Goal: Complete application form: Complete application form

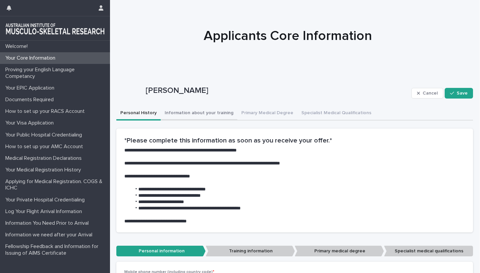
click at [201, 112] on button "Information about your training" at bounding box center [199, 114] width 77 height 14
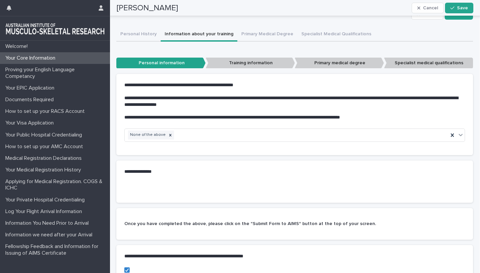
scroll to position [24, 0]
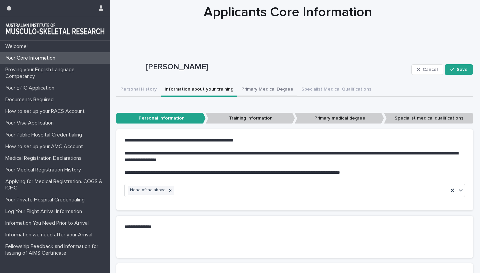
click at [254, 88] on button "Primary Medical Degree" at bounding box center [267, 90] width 60 height 14
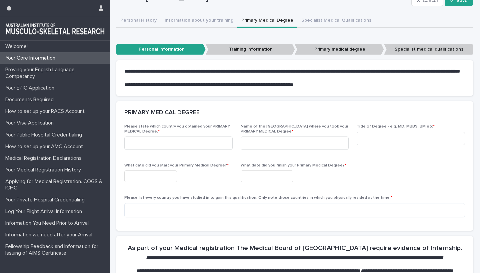
scroll to position [94, 0]
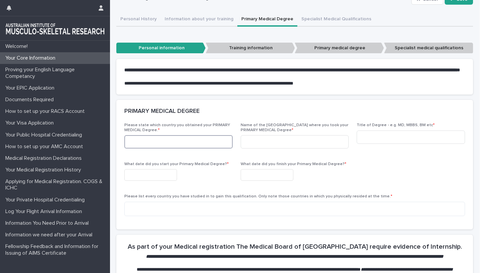
click at [134, 149] on input at bounding box center [178, 141] width 108 height 13
type input "*****"
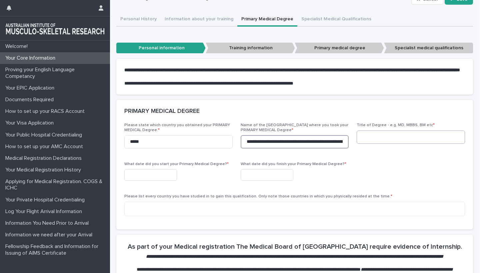
type input "**********"
click at [370, 144] on input at bounding box center [410, 137] width 108 height 13
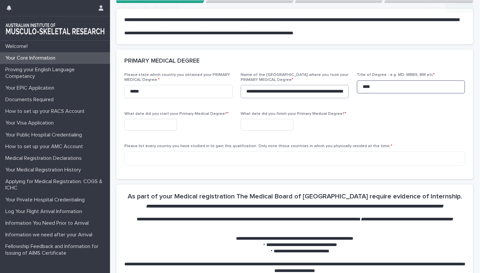
scroll to position [166, 0]
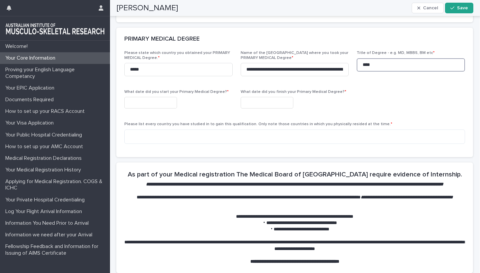
type input "****"
click at [133, 109] on input "text" at bounding box center [150, 103] width 53 height 12
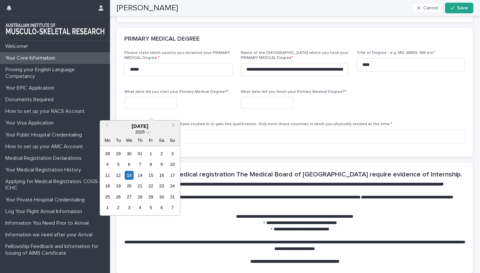
click at [229, 114] on div "What date did you start your Primary Medical Degree? *" at bounding box center [178, 102] width 108 height 24
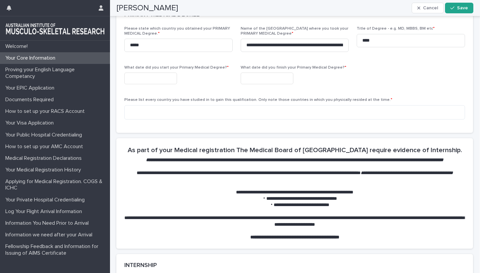
scroll to position [191, 0]
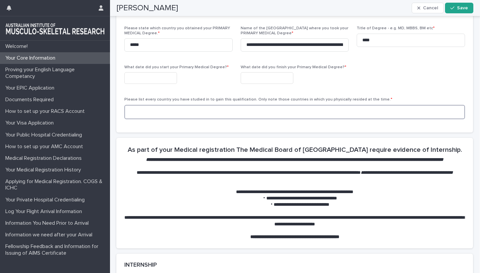
click at [142, 118] on textarea at bounding box center [294, 112] width 340 height 14
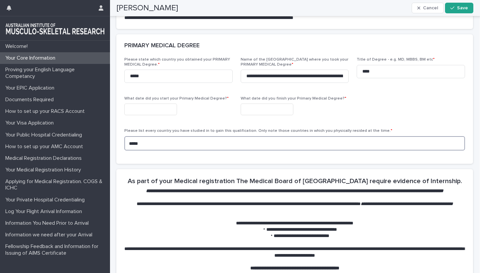
scroll to position [156, 0]
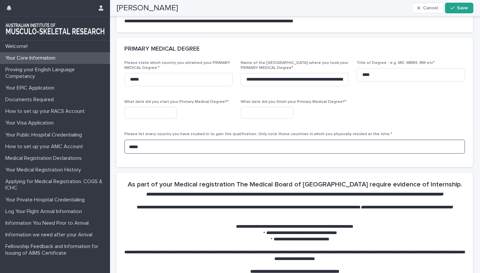
type textarea "*****"
click at [140, 119] on input "text" at bounding box center [150, 113] width 53 height 12
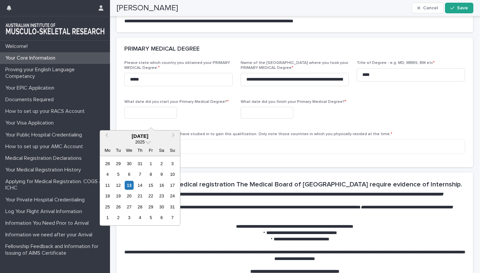
click at [206, 119] on div at bounding box center [178, 113] width 108 height 12
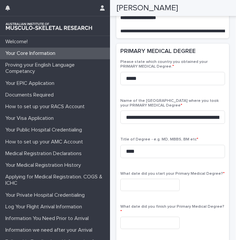
click at [81, 113] on div "How to set up your RACS Account" at bounding box center [55, 107] width 110 height 12
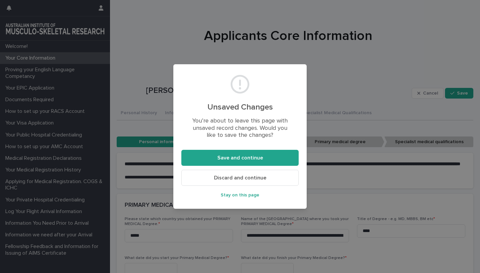
scroll to position [0, 0]
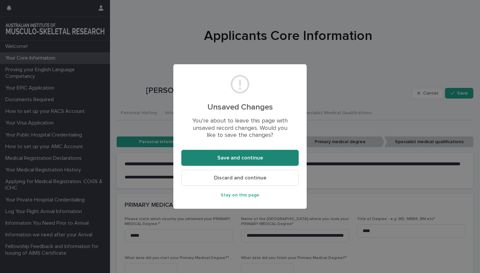
click at [244, 157] on span "Save and continue" at bounding box center [240, 157] width 46 height 5
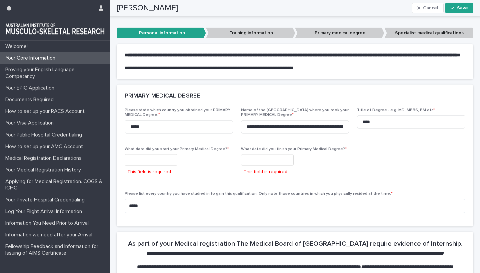
scroll to position [114, 0]
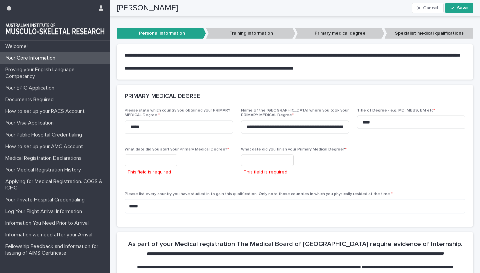
click at [136, 164] on input "text" at bounding box center [151, 161] width 53 height 12
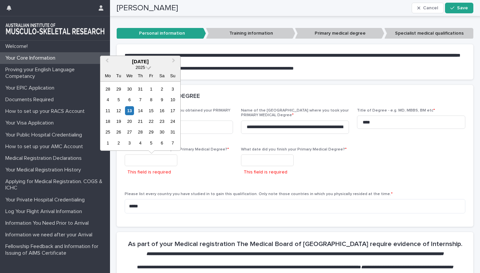
click at [148, 69] on span at bounding box center [149, 67] width 6 height 6
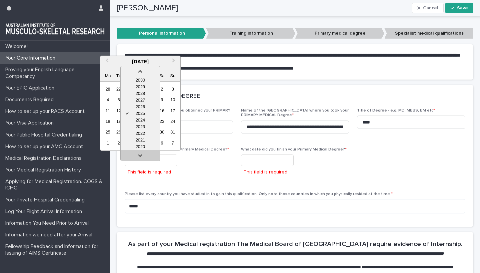
click at [138, 156] on link at bounding box center [140, 157] width 11 height 11
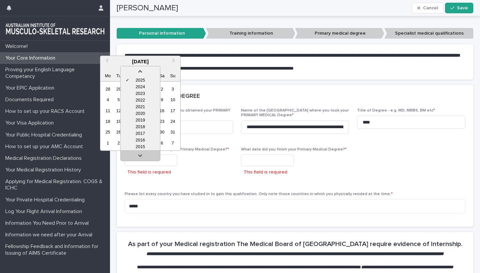
click at [138, 156] on link at bounding box center [140, 157] width 11 height 11
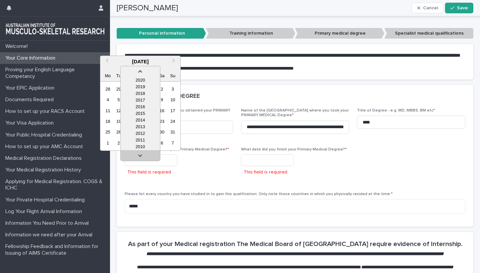
click at [138, 156] on link at bounding box center [140, 157] width 11 height 11
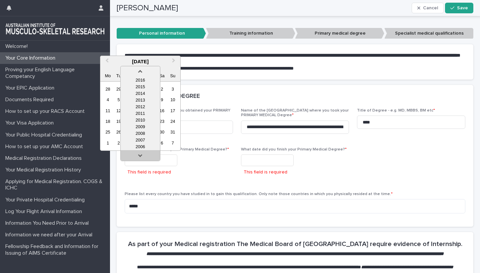
click at [138, 156] on link at bounding box center [140, 157] width 11 height 11
click at [141, 147] on div "2001" at bounding box center [140, 147] width 39 height 7
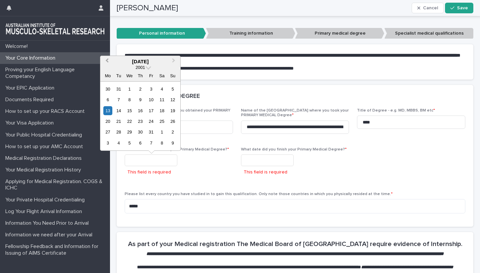
click at [107, 59] on button "Previous Month" at bounding box center [106, 62] width 11 height 11
click at [173, 90] on div "1" at bounding box center [172, 89] width 9 height 9
type input "**********"
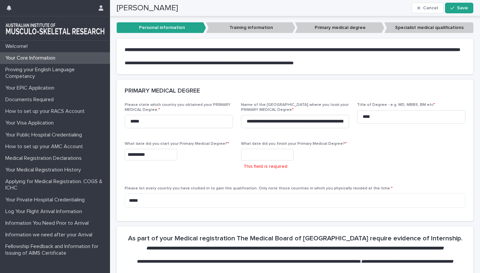
click at [259, 161] on input "text" at bounding box center [267, 155] width 53 height 12
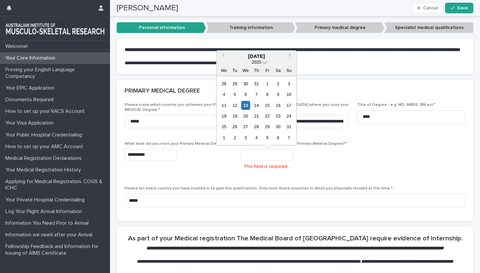
click at [264, 62] on span at bounding box center [265, 62] width 6 height 6
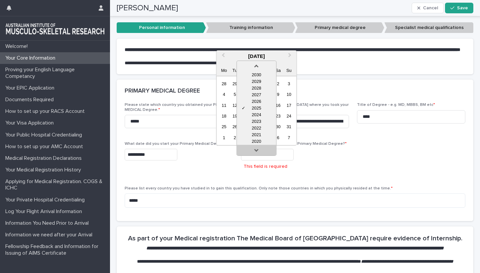
click at [256, 149] on link at bounding box center [256, 151] width 11 height 11
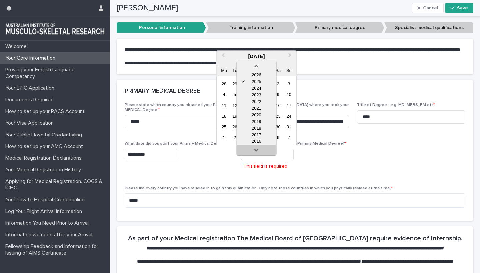
click at [256, 149] on link at bounding box center [256, 151] width 11 height 11
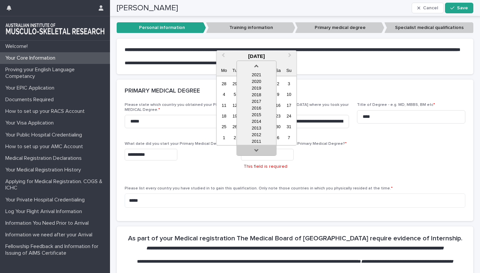
click at [256, 149] on link at bounding box center [256, 151] width 11 height 11
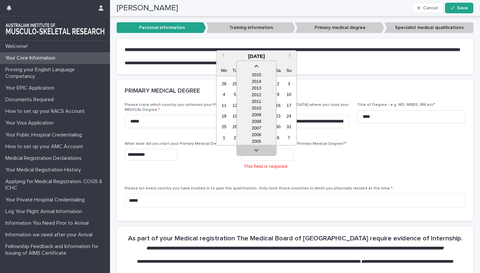
click at [256, 149] on link at bounding box center [256, 151] width 11 height 11
click at [256, 127] on div "2005" at bounding box center [256, 128] width 39 height 7
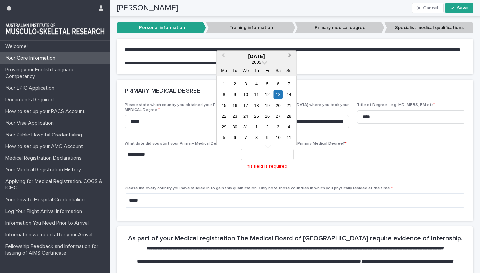
click at [290, 56] on span "Next Month" at bounding box center [290, 56] width 0 height 9
click at [279, 129] on div "31" at bounding box center [278, 126] width 9 height 9
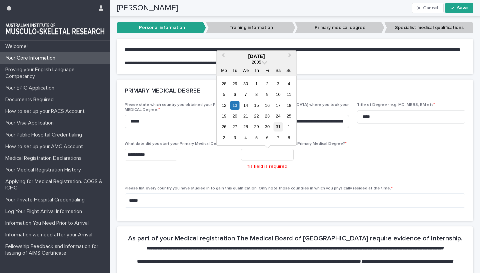
type input "**********"
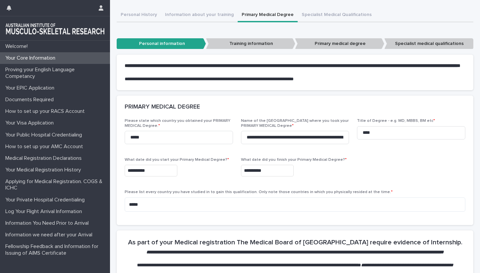
scroll to position [98, 0]
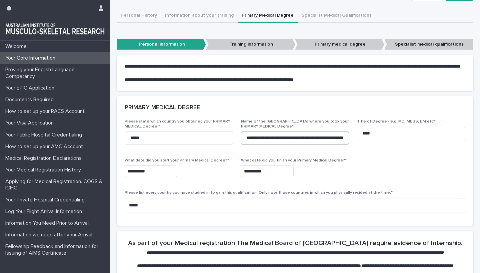
type input "*"
drag, startPoint x: 245, startPoint y: 146, endPoint x: 235, endPoint y: 142, distance: 11.0
click at [235, 142] on div "**********" at bounding box center [295, 168] width 340 height 98
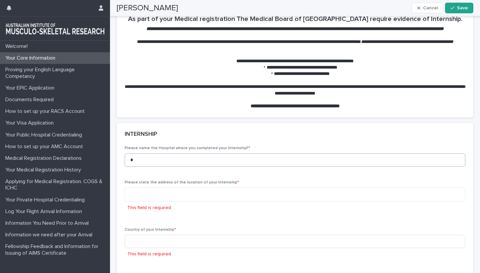
scroll to position [331, 0]
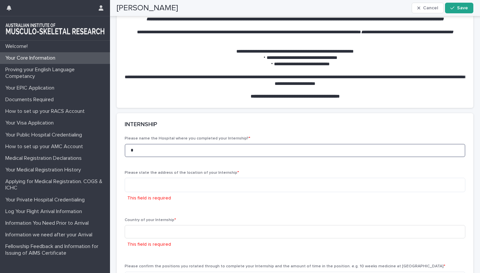
click at [136, 157] on input "*" at bounding box center [295, 150] width 340 height 13
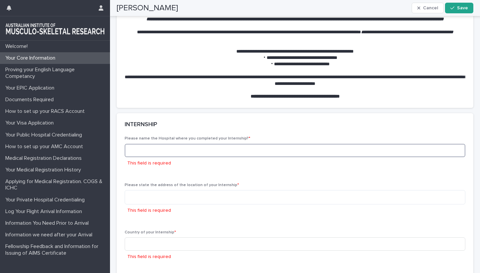
paste input "**********"
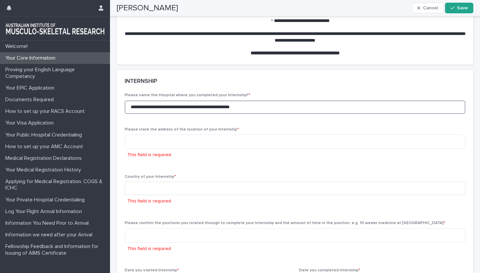
scroll to position [378, 0]
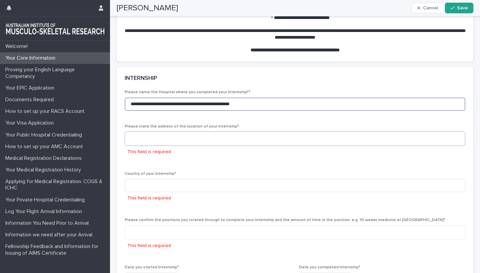
type input "**********"
click at [151, 146] on textarea at bounding box center [295, 139] width 340 height 14
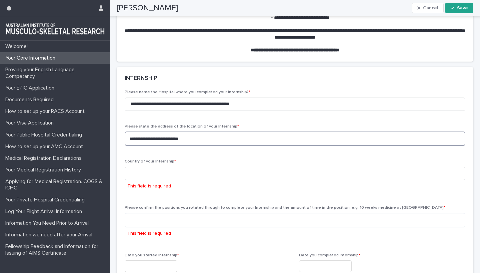
type textarea "**********"
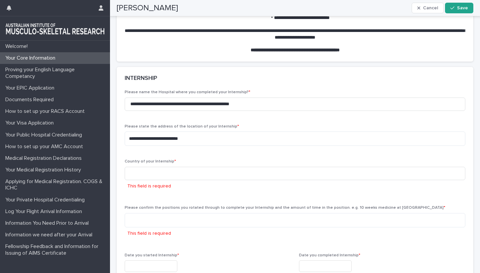
click at [230, 167] on div "**********" at bounding box center [295, 190] width 340 height 200
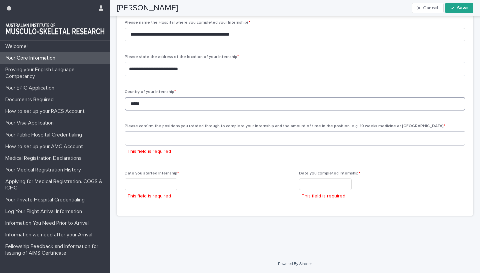
scroll to position [455, 0]
type input "*****"
click at [143, 139] on textarea at bounding box center [295, 138] width 340 height 14
click at [141, 187] on input "text" at bounding box center [151, 185] width 53 height 12
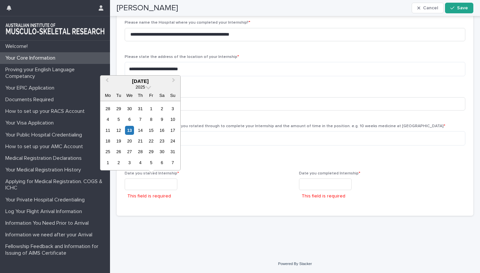
click at [191, 187] on div at bounding box center [208, 185] width 166 height 12
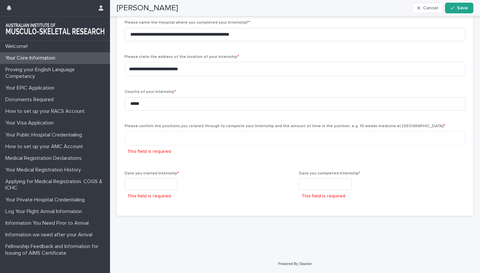
click at [133, 186] on input "text" at bounding box center [151, 185] width 53 height 12
click at [246, 168] on div "**********" at bounding box center [295, 113] width 340 height 187
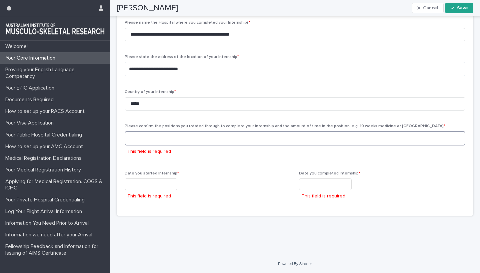
click at [142, 142] on textarea at bounding box center [295, 138] width 340 height 14
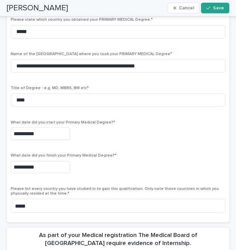
scroll to position [171, 0]
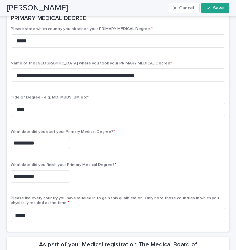
click at [36, 140] on input "**********" at bounding box center [40, 143] width 59 height 12
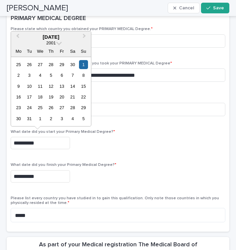
click at [118, 145] on div "**********" at bounding box center [118, 143] width 215 height 12
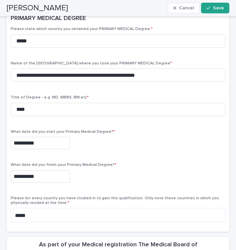
click at [25, 141] on input "**********" at bounding box center [40, 143] width 59 height 12
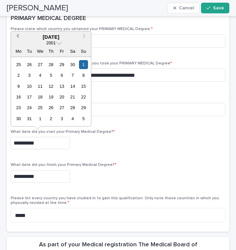
click at [18, 37] on span "Previous Month" at bounding box center [18, 36] width 0 height 9
click at [40, 97] on div "20" at bounding box center [40, 96] width 9 height 9
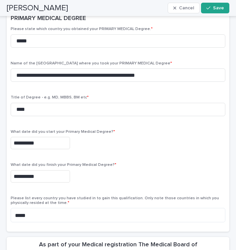
type input "**********"
click at [139, 146] on div "**********" at bounding box center [118, 141] width 215 height 25
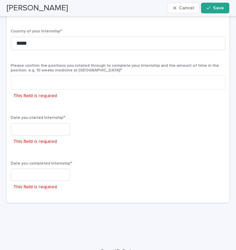
scroll to position [592, 0]
click at [28, 123] on input "text" at bounding box center [40, 129] width 59 height 12
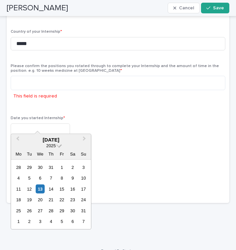
click at [59, 145] on span at bounding box center [59, 145] width 6 height 6
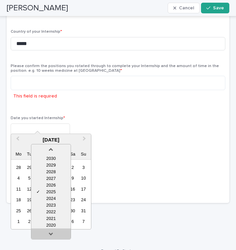
click at [50, 232] on link at bounding box center [51, 235] width 11 height 11
click at [50, 231] on link at bounding box center [51, 235] width 11 height 11
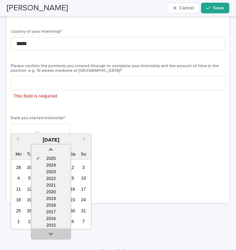
click at [50, 231] on link at bounding box center [51, 235] width 11 height 11
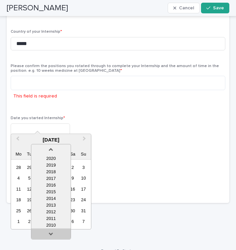
click at [50, 231] on link at bounding box center [51, 235] width 11 height 11
click at [52, 224] on div "2006" at bounding box center [50, 225] width 39 height 7
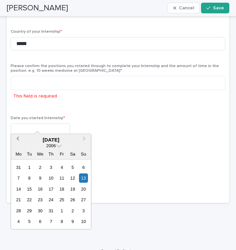
click at [18, 136] on button "Previous Month" at bounding box center [17, 140] width 11 height 11
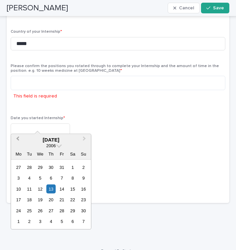
click at [18, 136] on button "Previous Month" at bounding box center [17, 140] width 11 height 11
click at [84, 165] on div "1" at bounding box center [83, 166] width 9 height 9
type input "**********"
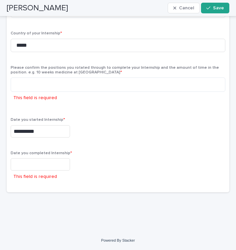
scroll to position [580, 0]
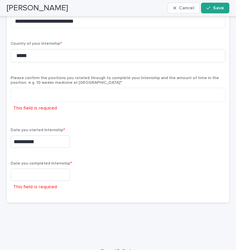
click at [29, 168] on input "text" at bounding box center [40, 174] width 59 height 12
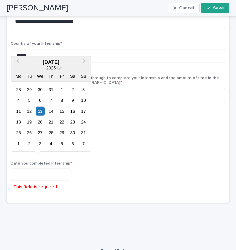
click at [57, 69] on div "2025" at bounding box center [51, 68] width 80 height 6
click at [59, 67] on span at bounding box center [59, 67] width 6 height 6
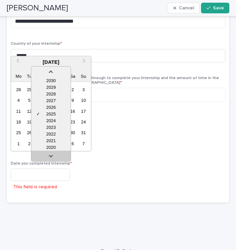
click at [51, 155] on link at bounding box center [51, 157] width 11 height 11
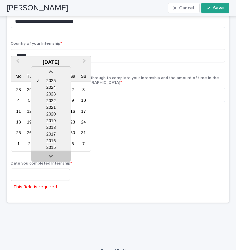
click at [51, 155] on link at bounding box center [51, 157] width 11 height 11
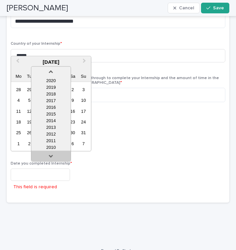
click at [51, 155] on link at bounding box center [51, 157] width 11 height 11
click at [52, 146] on div "2007" at bounding box center [50, 147] width 39 height 7
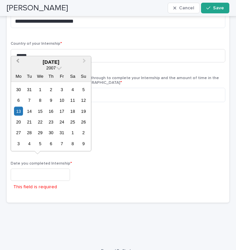
click at [18, 60] on span "Previous Month" at bounding box center [18, 61] width 0 height 9
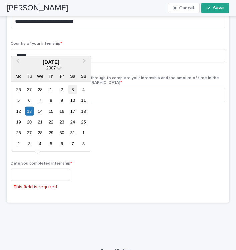
click at [72, 89] on div "3" at bounding box center [72, 89] width 9 height 9
type input "**********"
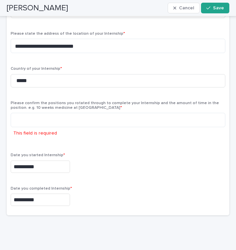
scroll to position [554, 0]
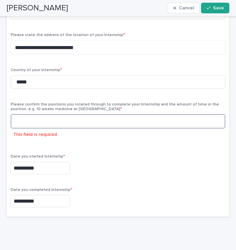
click at [29, 116] on textarea at bounding box center [118, 121] width 215 height 14
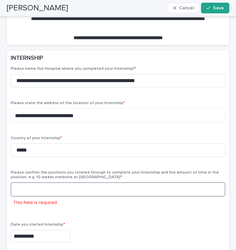
scroll to position [498, 0]
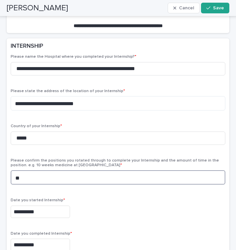
type textarea "*"
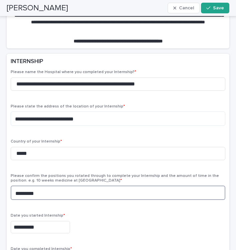
scroll to position [484, 0]
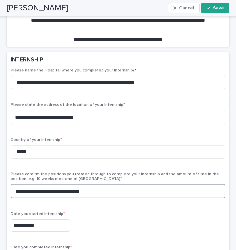
click at [43, 185] on textarea "**********" at bounding box center [118, 191] width 215 height 14
click at [90, 186] on textarea "**********" at bounding box center [118, 191] width 215 height 14
click at [43, 184] on textarea "**********" at bounding box center [118, 191] width 215 height 14
click at [133, 184] on textarea "**********" at bounding box center [118, 191] width 215 height 14
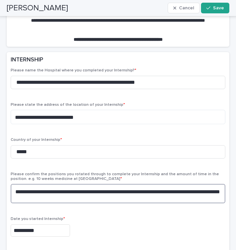
click at [35, 190] on textarea "**********" at bounding box center [118, 193] width 215 height 19
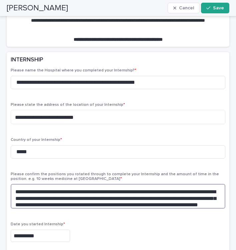
click at [40, 184] on textarea "**********" at bounding box center [118, 196] width 215 height 25
click at [19, 188] on textarea "**********" at bounding box center [118, 196] width 215 height 25
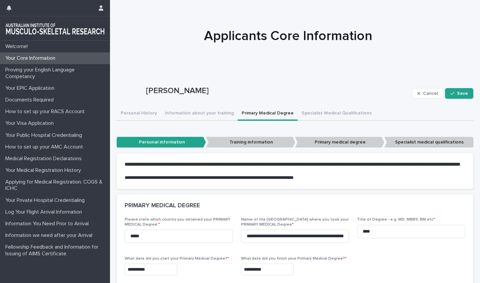
scroll to position [0, 0]
type textarea "**********"
click at [459, 92] on span "Save" at bounding box center [462, 93] width 11 height 5
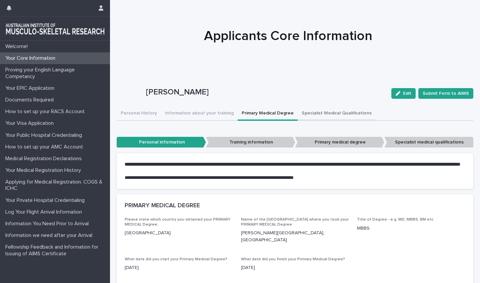
click at [323, 114] on button "Specialist Medical Qualifications" at bounding box center [336, 114] width 78 height 14
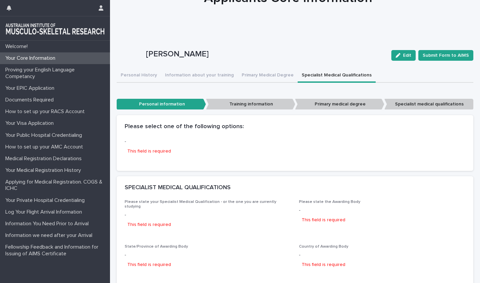
scroll to position [38, 0]
click at [403, 56] on div "button" at bounding box center [398, 55] width 7 height 5
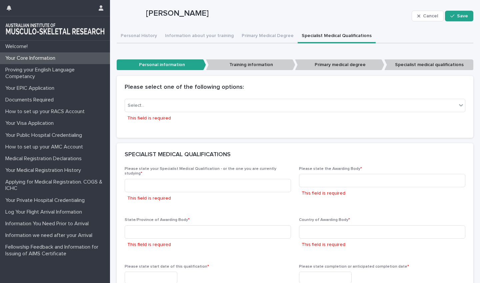
scroll to position [79, 0]
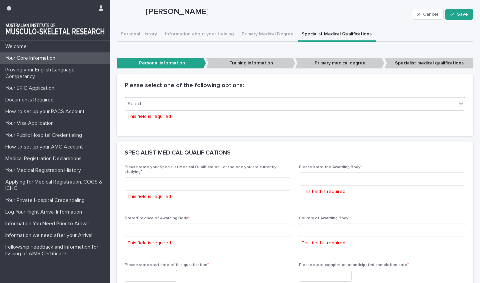
click at [216, 104] on div "Select..." at bounding box center [290, 103] width 331 height 11
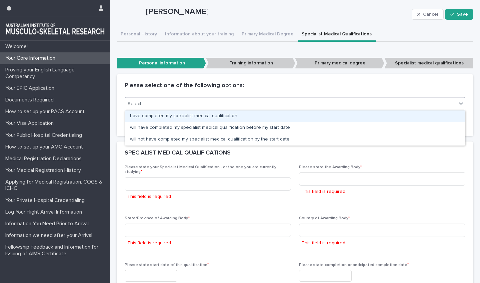
click at [212, 114] on div "I have completed my specialist medical qualification" at bounding box center [295, 116] width 340 height 12
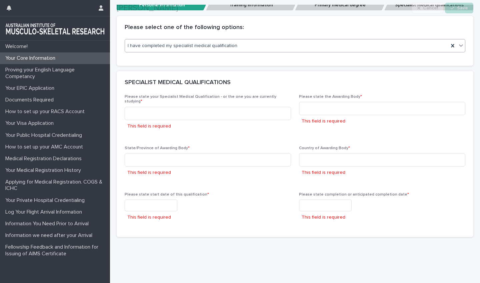
scroll to position [138, 0]
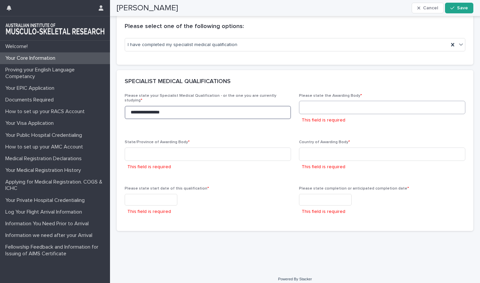
type input "**********"
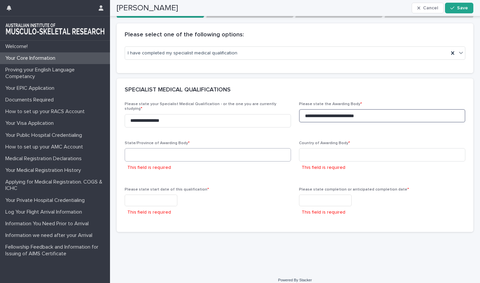
type input "**********"
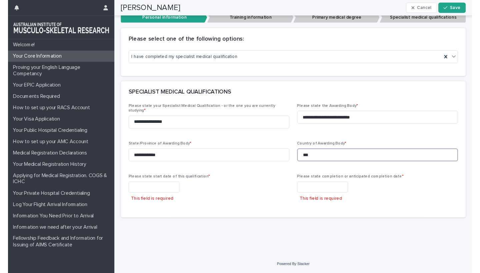
scroll to position [118, 0]
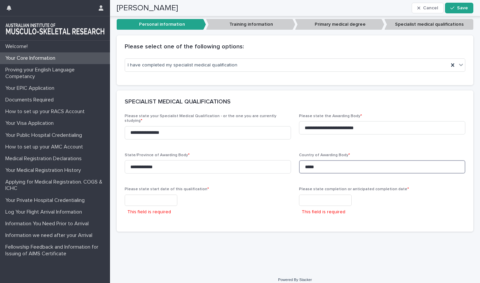
type input "*****"
click at [247, 194] on div at bounding box center [208, 200] width 166 height 12
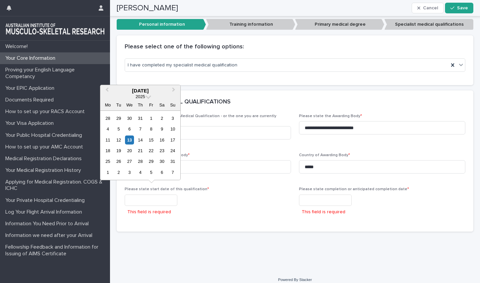
click at [182, 231] on div "**********" at bounding box center [294, 101] width 363 height 304
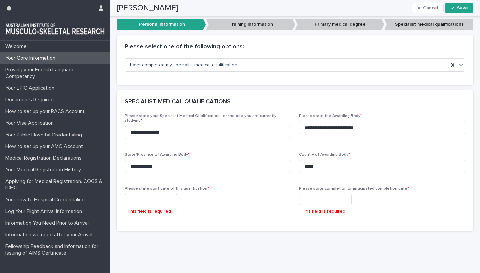
click at [136, 194] on input "text" at bounding box center [151, 200] width 53 height 12
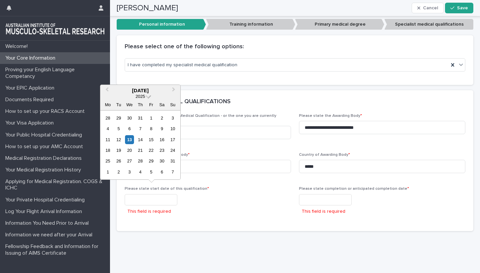
click at [147, 97] on span at bounding box center [149, 96] width 6 height 6
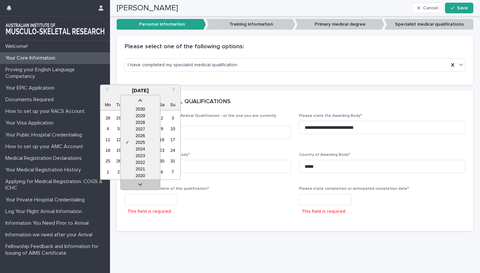
click at [139, 183] on link at bounding box center [140, 186] width 11 height 11
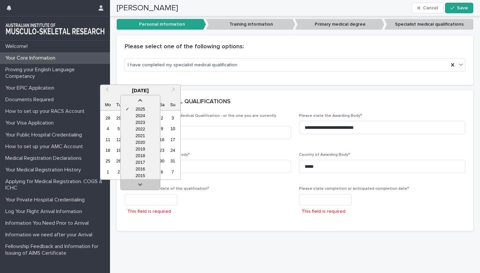
click at [139, 183] on link at bounding box center [140, 186] width 11 height 11
click at [140, 175] on div "2013" at bounding box center [140, 176] width 39 height 7
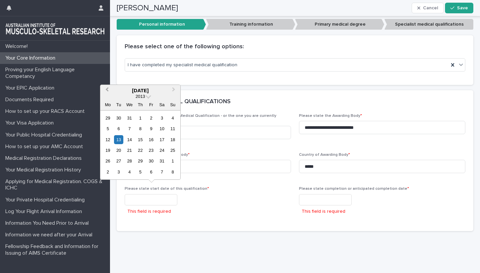
click at [107, 91] on span "Previous Month" at bounding box center [107, 90] width 0 height 9
click at [128, 162] on div "31" at bounding box center [129, 161] width 9 height 9
type input "**********"
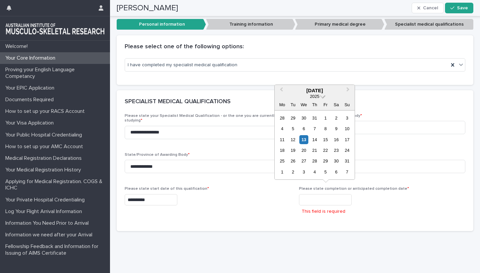
click at [322, 97] on span at bounding box center [323, 96] width 6 height 6
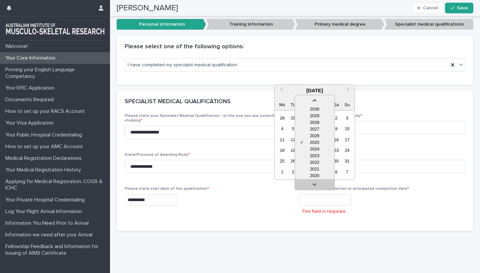
click at [315, 186] on link at bounding box center [314, 186] width 11 height 11
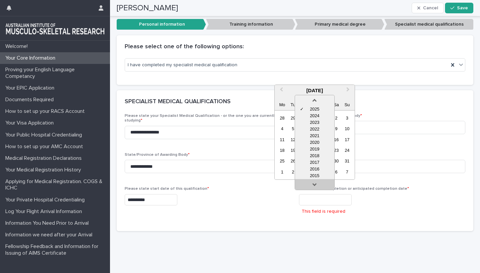
click at [315, 186] on link at bounding box center [314, 186] width 11 height 11
click at [317, 164] on div "2016" at bounding box center [314, 162] width 39 height 7
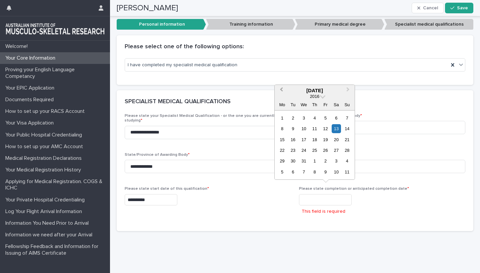
click at [281, 91] on span "Previous Month" at bounding box center [281, 90] width 0 height 9
click at [315, 162] on div "30" at bounding box center [314, 161] width 9 height 9
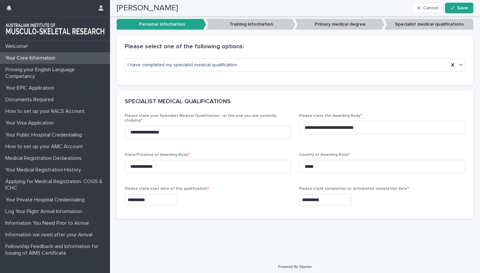
scroll to position [115, 0]
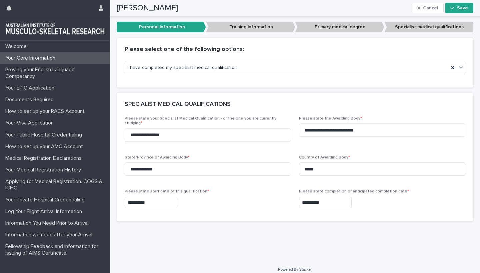
click at [315, 197] on input "**********" at bounding box center [325, 203] width 53 height 12
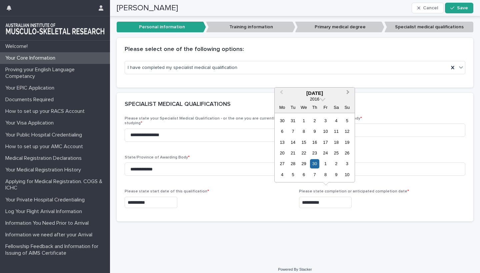
click at [348, 92] on span "Next Month" at bounding box center [348, 93] width 0 height 9
click at [336, 163] on div "30" at bounding box center [335, 163] width 9 height 9
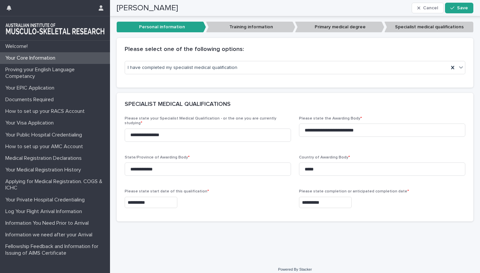
type input "**********"
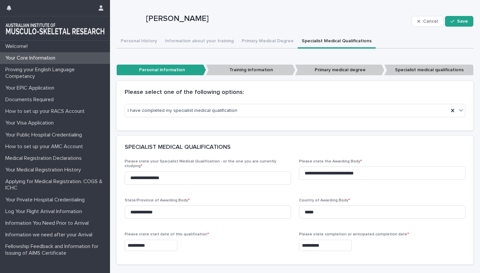
scroll to position [71, 0]
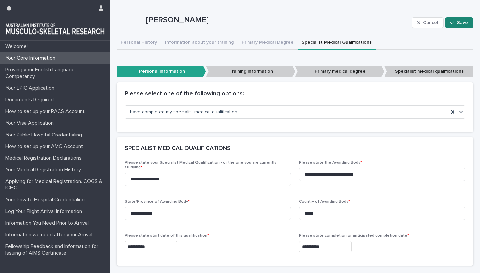
click at [459, 21] on span "Save" at bounding box center [462, 22] width 11 height 5
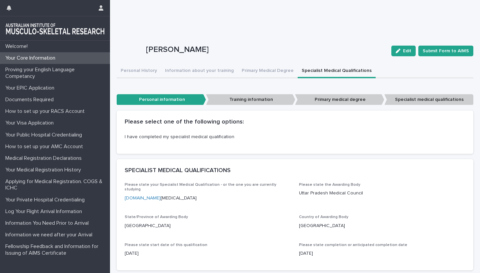
scroll to position [42, 0]
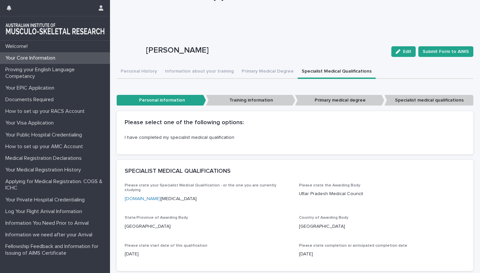
click at [130, 197] on link "[DOMAIN_NAME]" at bounding box center [143, 199] width 36 height 5
click at [131, 72] on button "Personal History" at bounding box center [139, 72] width 44 height 14
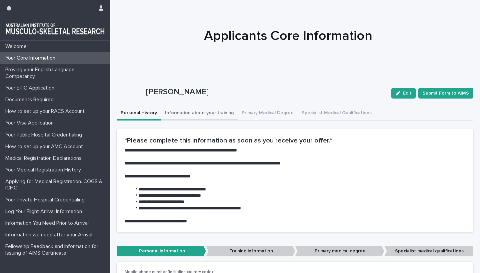
click at [208, 117] on button "Information about your training" at bounding box center [199, 114] width 77 height 14
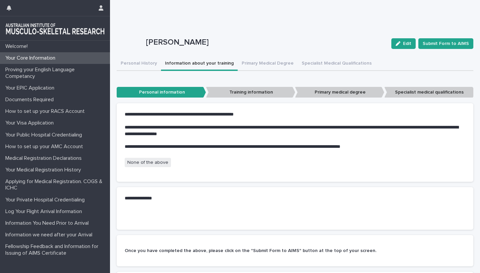
scroll to position [49, 0]
click at [138, 62] on button "Personal History" at bounding box center [139, 64] width 44 height 14
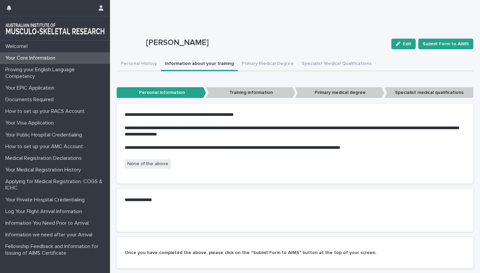
click at [181, 64] on button "Information about your training" at bounding box center [199, 64] width 77 height 14
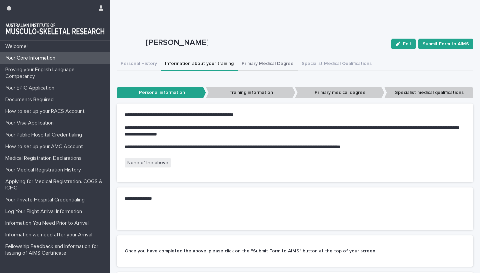
click at [266, 64] on button "Primary Medical Degree" at bounding box center [268, 64] width 60 height 14
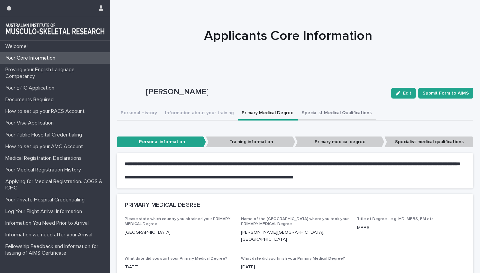
click at [309, 112] on button "Specialist Medical Qualifications" at bounding box center [336, 114] width 78 height 14
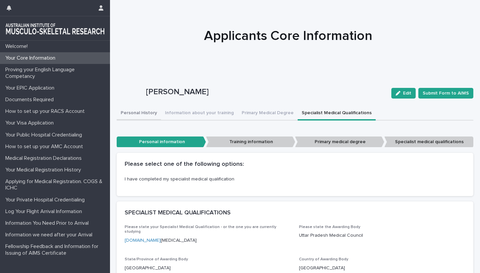
click at [132, 115] on button "Personal History" at bounding box center [139, 114] width 44 height 14
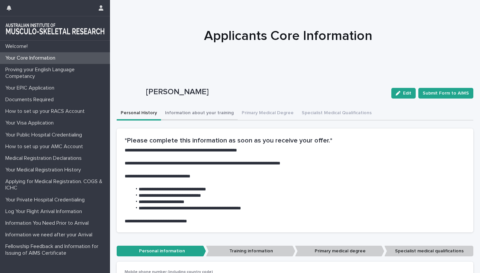
click at [198, 111] on button "Information about your training" at bounding box center [199, 114] width 77 height 14
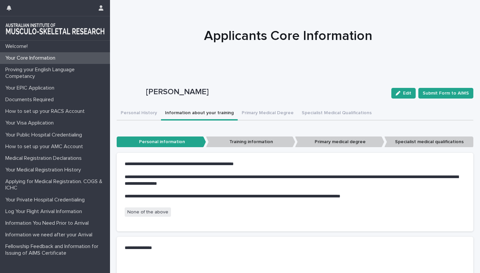
click at [258, 142] on p "Training information" at bounding box center [250, 142] width 89 height 11
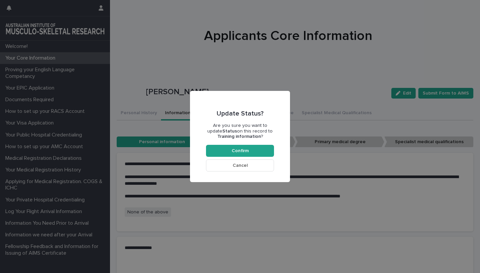
click at [241, 168] on button "Cancel" at bounding box center [240, 166] width 68 height 12
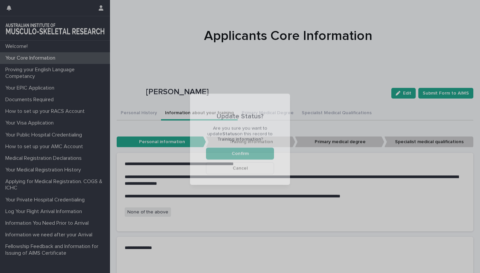
scroll to position [94, 0]
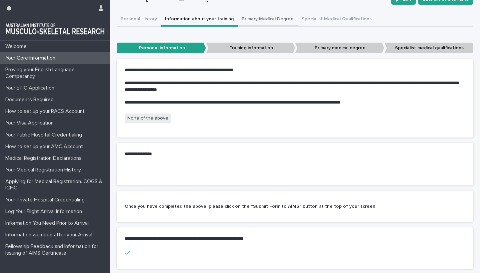
click at [266, 20] on button "Primary Medical Degree" at bounding box center [268, 20] width 60 height 14
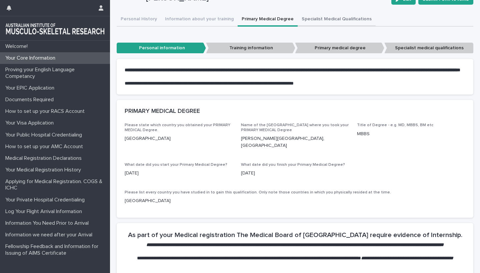
click at [319, 18] on button "Specialist Medical Qualifications" at bounding box center [336, 20] width 78 height 14
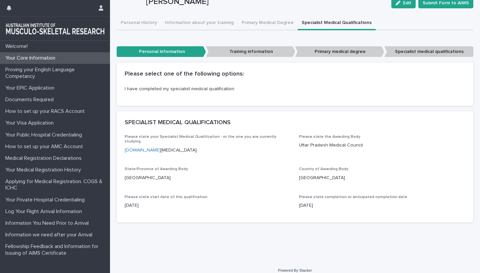
scroll to position [90, 0]
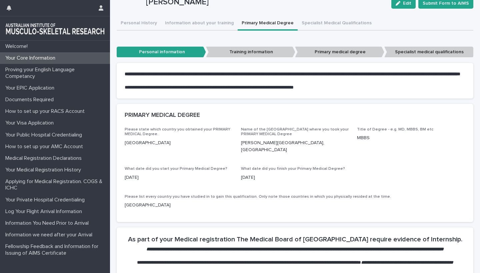
click at [260, 20] on button "Primary Medical Degree" at bounding box center [268, 24] width 60 height 14
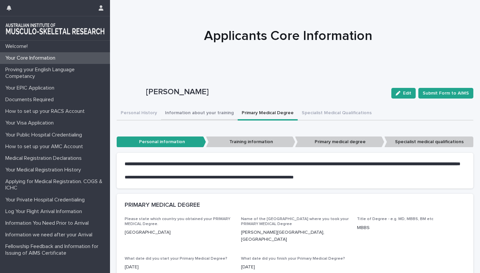
click at [208, 112] on button "Information about your training" at bounding box center [199, 114] width 77 height 14
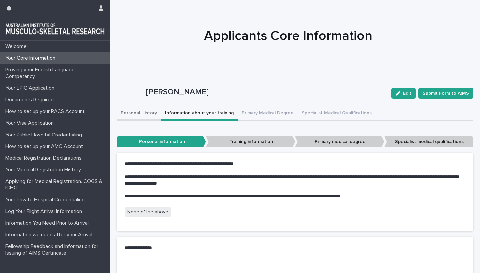
click at [136, 116] on button "Personal History" at bounding box center [139, 114] width 44 height 14
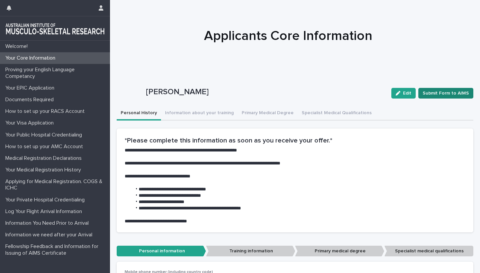
click at [437, 92] on span "Submit Form to AIMS" at bounding box center [445, 93] width 46 height 7
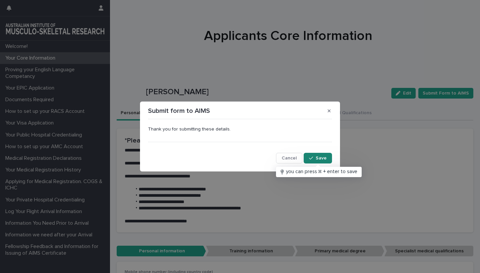
click at [317, 159] on span "Save" at bounding box center [320, 158] width 11 height 5
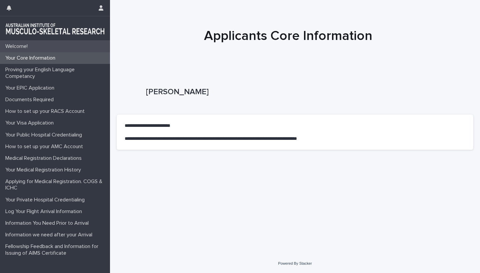
click at [17, 46] on p "Welcome!" at bounding box center [18, 46] width 30 height 6
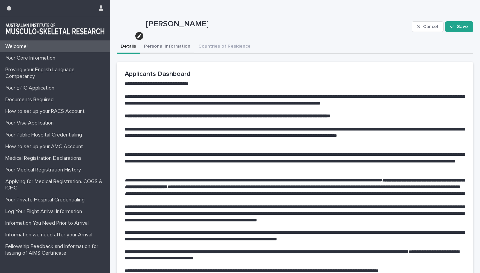
click at [173, 44] on button "Personal Information" at bounding box center [167, 47] width 54 height 14
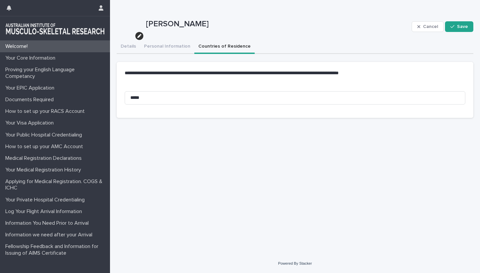
click at [217, 46] on button "Countries of Residence" at bounding box center [224, 47] width 60 height 14
click at [129, 46] on button "Details" at bounding box center [128, 47] width 23 height 14
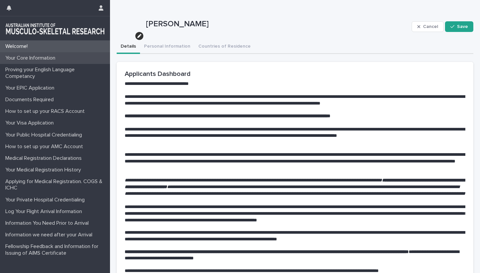
click at [24, 59] on p "Your Core Information" at bounding box center [32, 58] width 58 height 6
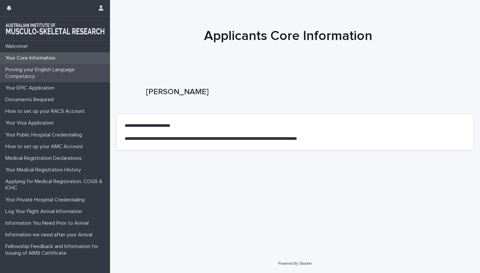
click at [20, 72] on p "Proving your English Language Competancy" at bounding box center [56, 73] width 107 height 13
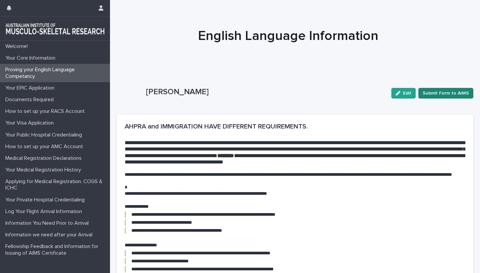
click at [440, 92] on span "Submit Form to AIMS" at bounding box center [445, 93] width 46 height 7
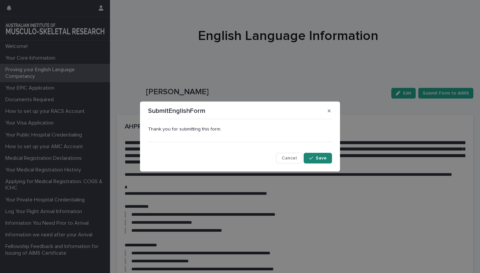
click at [317, 161] on button "Save" at bounding box center [317, 158] width 28 height 11
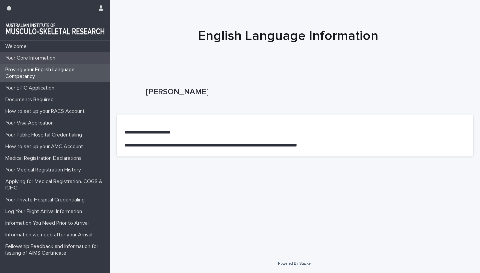
click at [28, 60] on p "Your Core Information" at bounding box center [32, 58] width 58 height 6
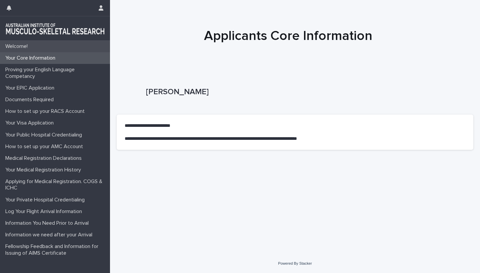
click at [13, 50] on div "Welcome!" at bounding box center [55, 47] width 110 height 12
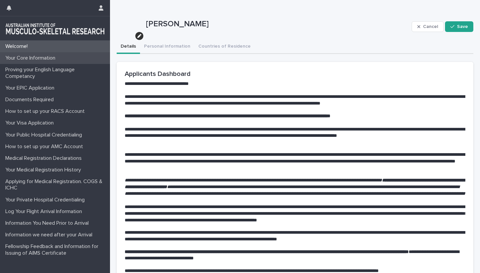
click at [29, 59] on p "Your Core Information" at bounding box center [32, 58] width 58 height 6
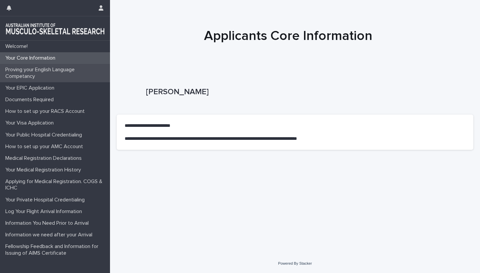
click at [25, 70] on p "Proving your English Language Competancy" at bounding box center [56, 73] width 107 height 13
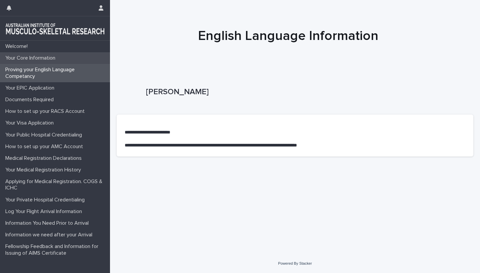
click at [20, 56] on p "Your Core Information" at bounding box center [32, 58] width 58 height 6
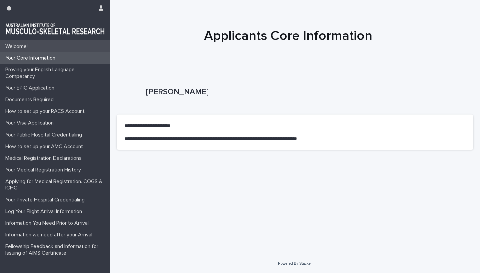
click at [17, 47] on p "Welcome!" at bounding box center [18, 46] width 30 height 6
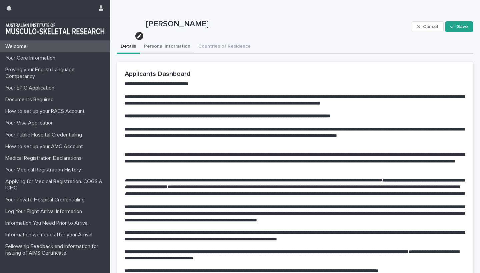
click at [166, 45] on button "Personal Information" at bounding box center [167, 47] width 54 height 14
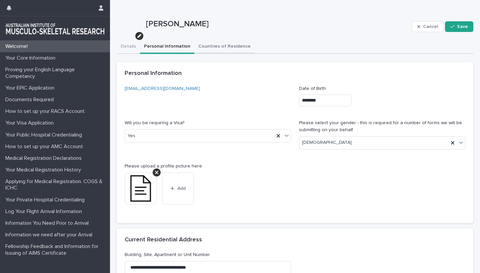
click at [222, 46] on button "Countries of Residence" at bounding box center [224, 47] width 60 height 14
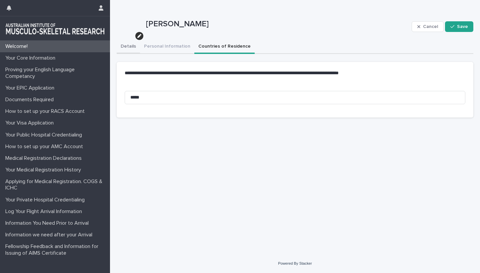
click at [126, 47] on button "Details" at bounding box center [128, 47] width 23 height 14
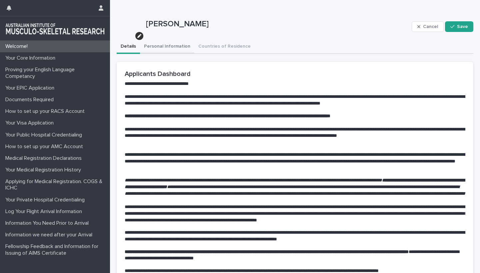
click at [173, 46] on button "Personal Information" at bounding box center [167, 47] width 54 height 14
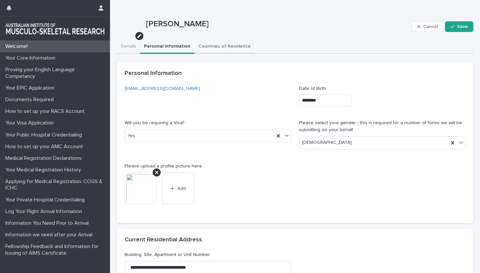
click at [221, 43] on button "Countries of Residence" at bounding box center [224, 47] width 60 height 14
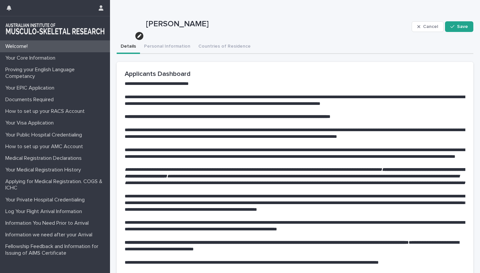
click at [125, 45] on button "Details" at bounding box center [128, 47] width 23 height 14
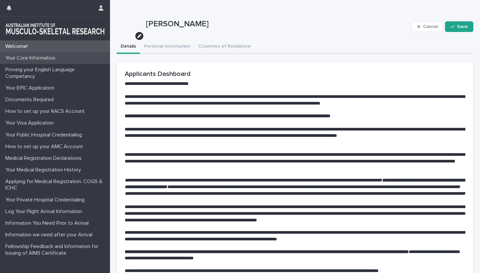
click at [28, 56] on p "Your Core Information" at bounding box center [32, 58] width 58 height 6
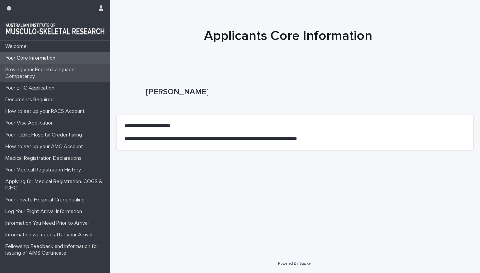
click at [26, 72] on p "Proving your English Language Competancy" at bounding box center [56, 73] width 107 height 13
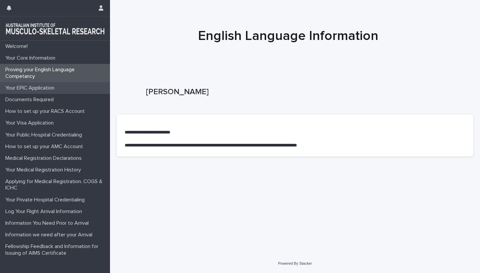
click at [26, 86] on p "Your EPIC Application" at bounding box center [31, 88] width 57 height 6
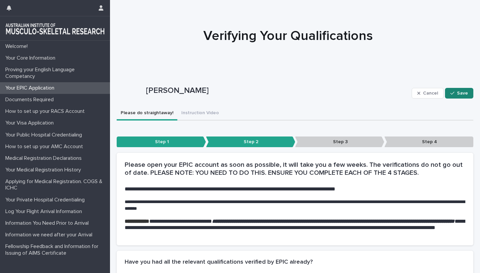
click at [455, 94] on div "button" at bounding box center [453, 93] width 7 height 5
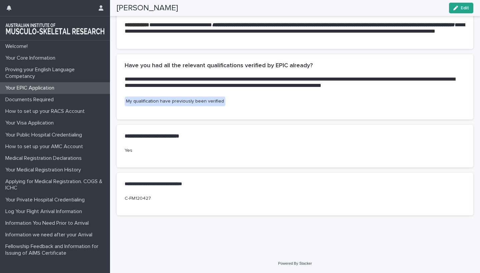
scroll to position [200, 0]
click at [420, 100] on p "My qualification have previously been verified" at bounding box center [295, 102] width 340 height 10
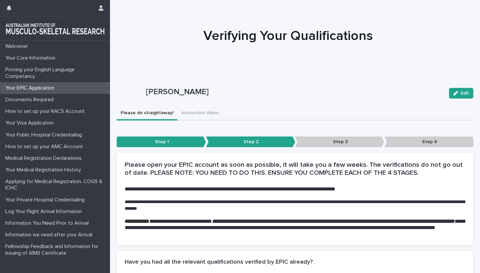
scroll to position [0, 0]
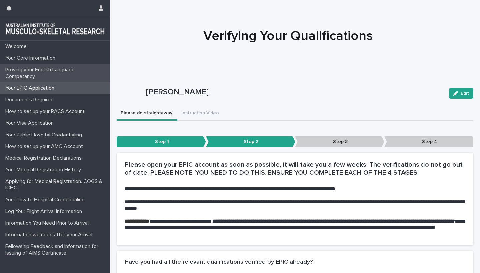
click at [29, 70] on p "Proving your English Language Competancy" at bounding box center [56, 73] width 107 height 13
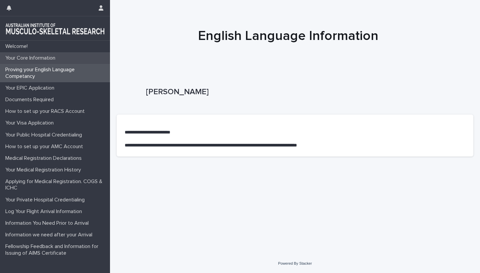
click at [25, 55] on div "Your Core Information" at bounding box center [55, 58] width 110 height 12
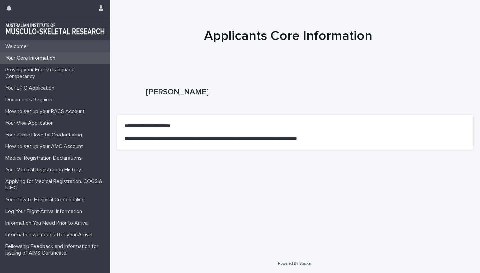
click at [19, 45] on p "Welcome!" at bounding box center [18, 46] width 30 height 6
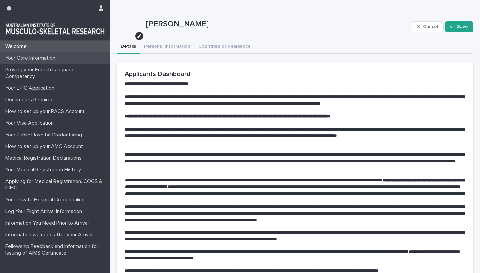
click at [34, 59] on p "Your Core Information" at bounding box center [32, 58] width 58 height 6
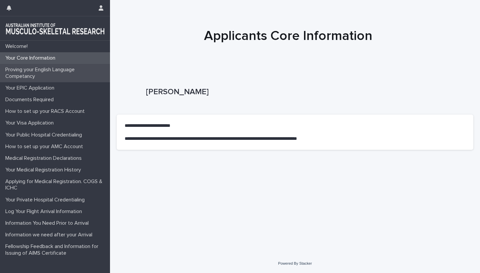
click at [26, 70] on p "Proving your English Language Competancy" at bounding box center [56, 73] width 107 height 13
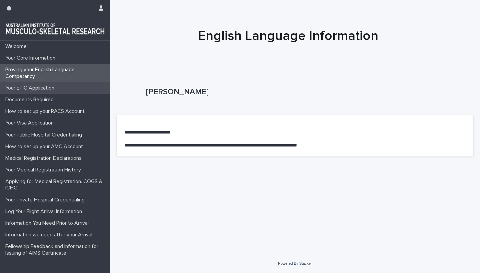
click at [28, 87] on p "Your EPIC Application" at bounding box center [31, 88] width 57 height 6
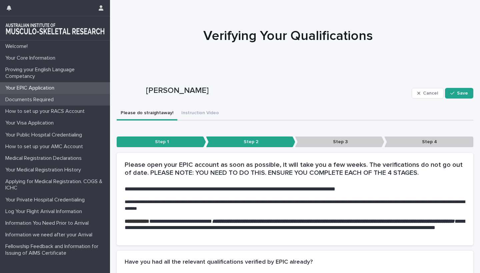
click at [32, 100] on p "Documents Required" at bounding box center [31, 100] width 56 height 6
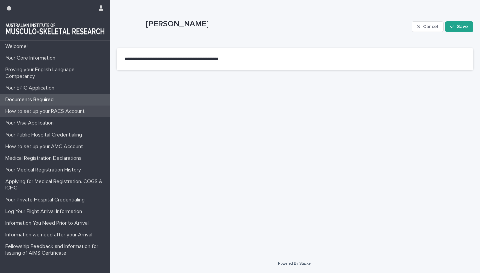
click at [33, 110] on p "How to set up your RACS Account" at bounding box center [46, 111] width 87 height 6
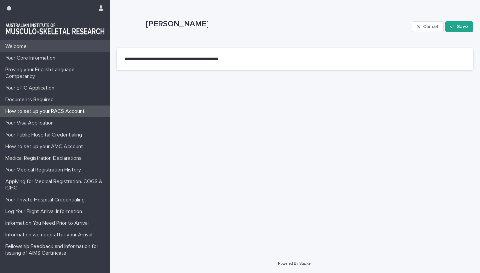
click at [21, 50] on div "Welcome!" at bounding box center [55, 47] width 110 height 12
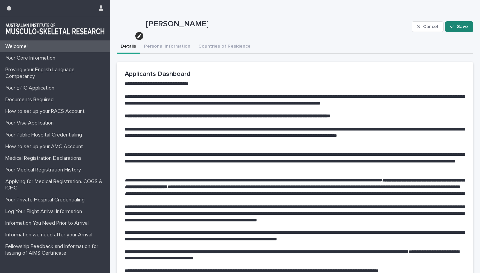
click at [457, 27] on div "button" at bounding box center [453, 26] width 7 height 5
